Goal: Transaction & Acquisition: Purchase product/service

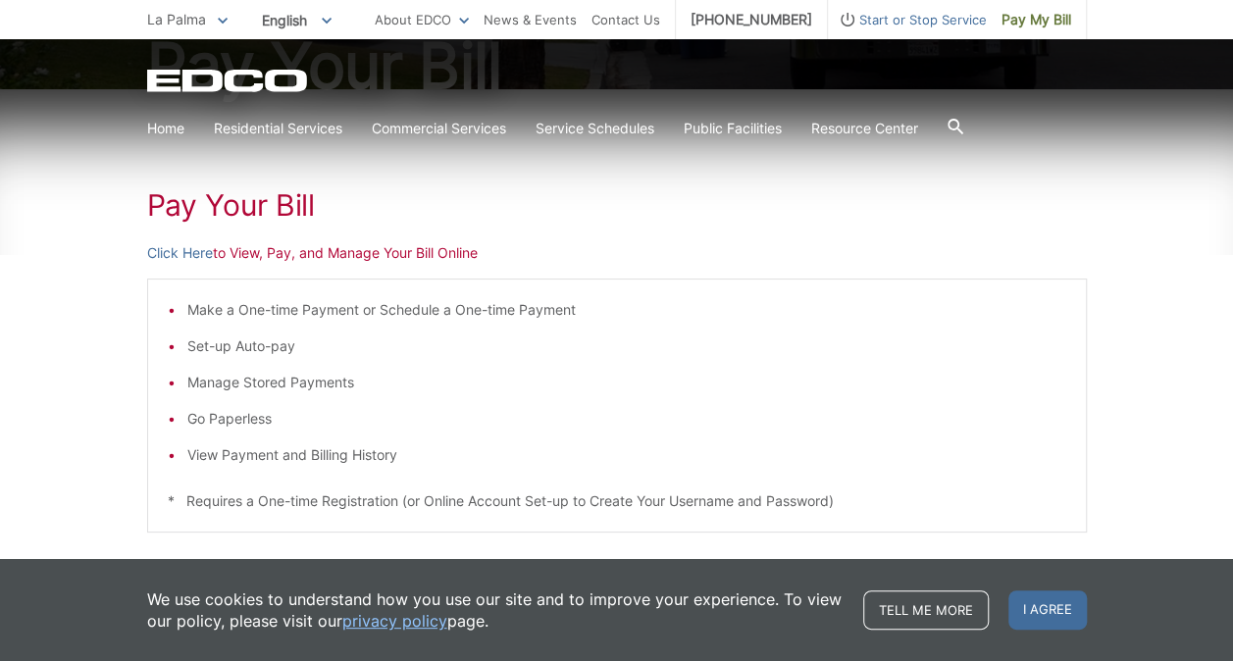
scroll to position [255, 0]
click at [189, 257] on link "Click Here" at bounding box center [180, 252] width 66 height 22
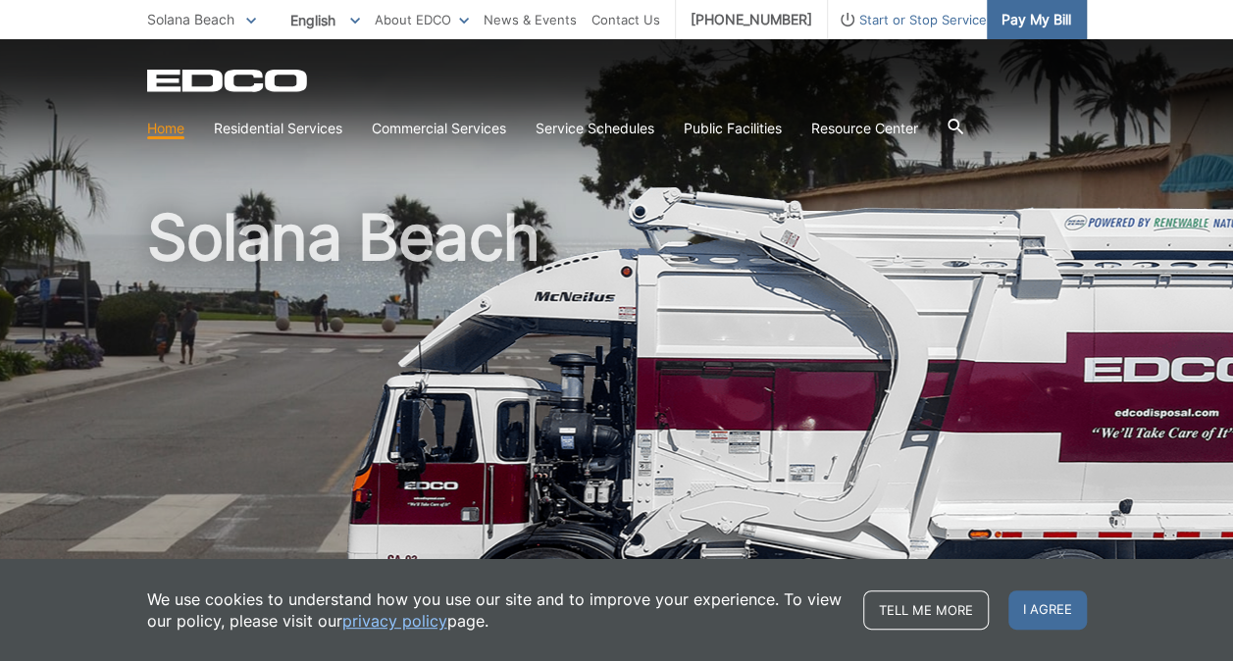
click at [1035, 15] on span "Pay My Bill" at bounding box center [1036, 20] width 70 height 22
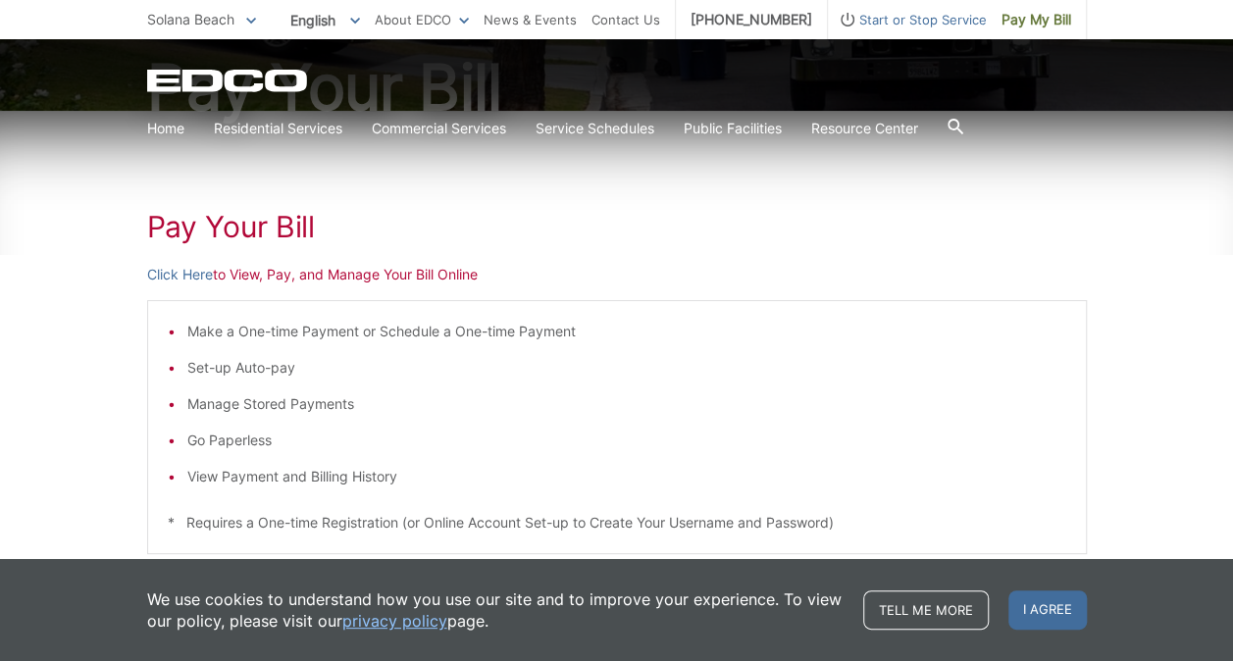
scroll to position [257, 0]
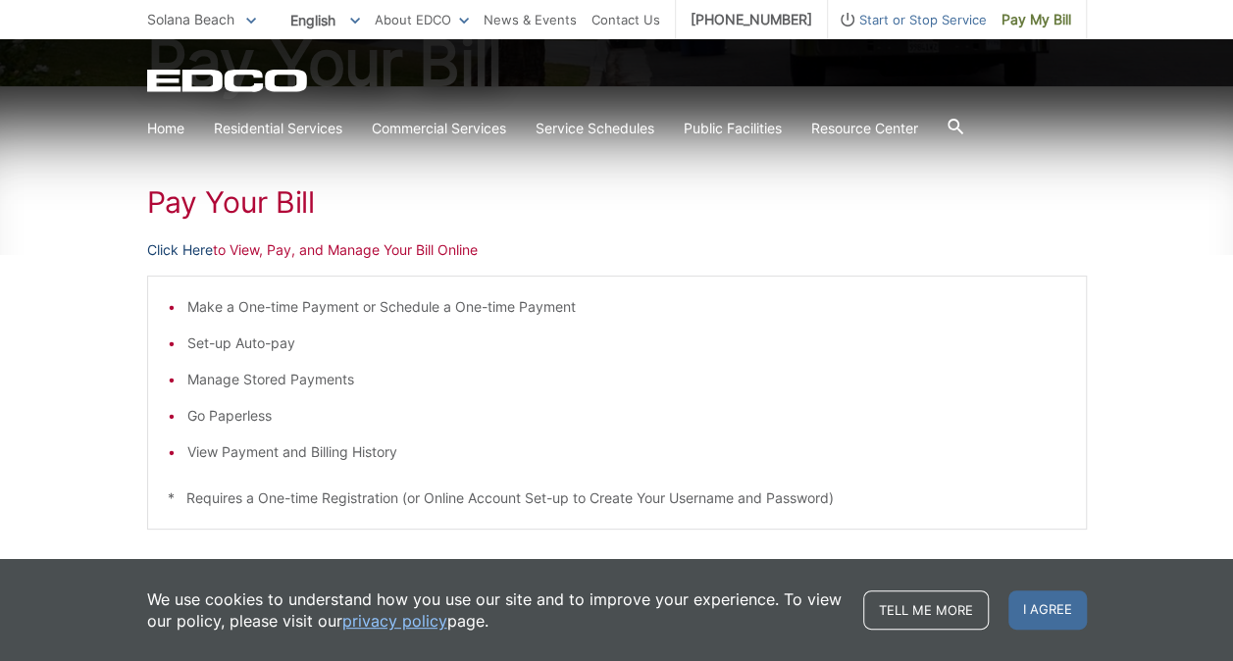
click at [189, 249] on link "Click Here" at bounding box center [180, 250] width 66 height 22
click at [200, 241] on link "Click Here" at bounding box center [180, 250] width 66 height 22
